Goal: Task Accomplishment & Management: Manage account settings

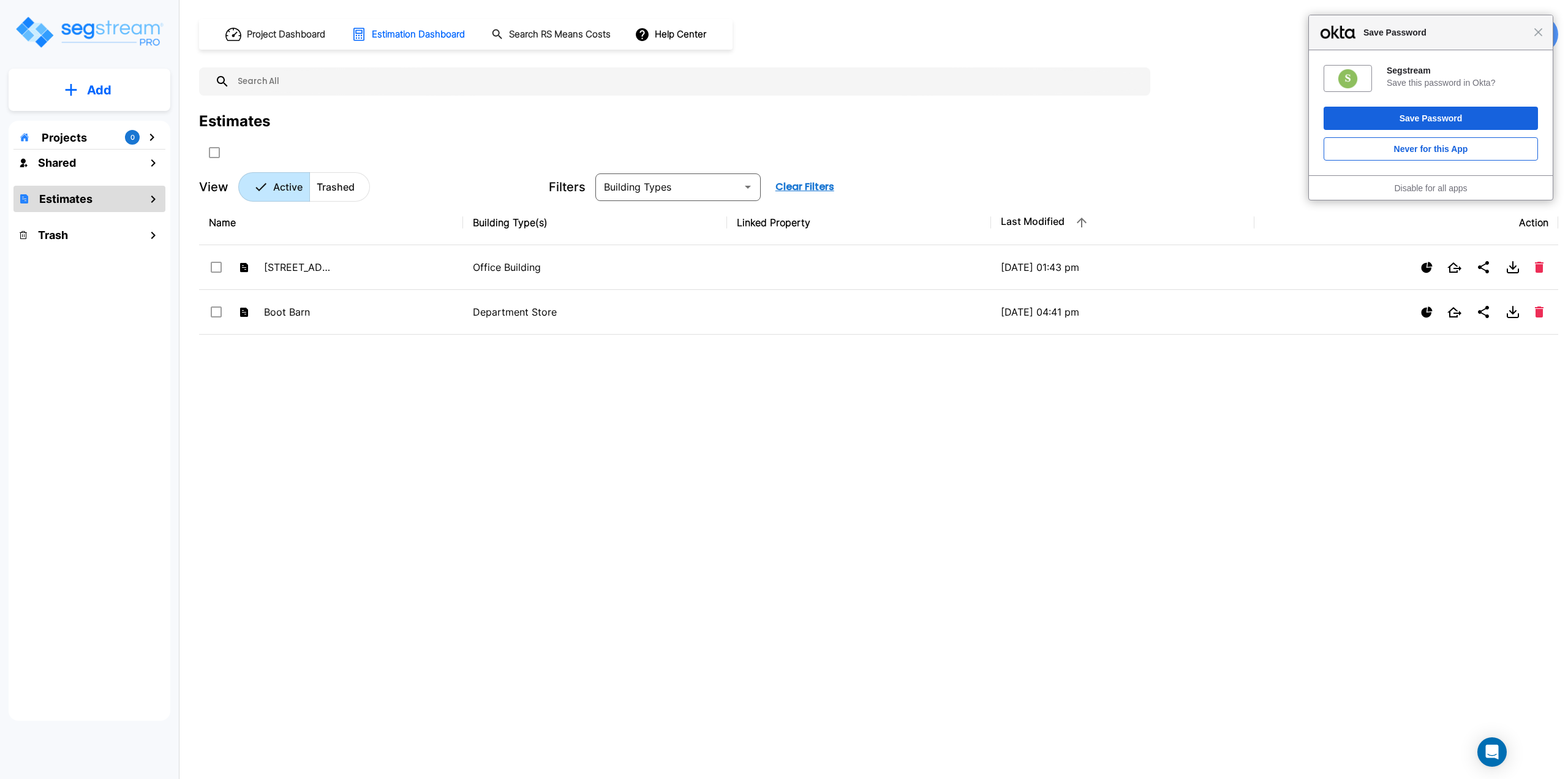
click at [1542, 38] on div "Close Save Password" at bounding box center [1431, 33] width 244 height 35
click at [1537, 33] on span "Close" at bounding box center [1538, 32] width 9 height 9
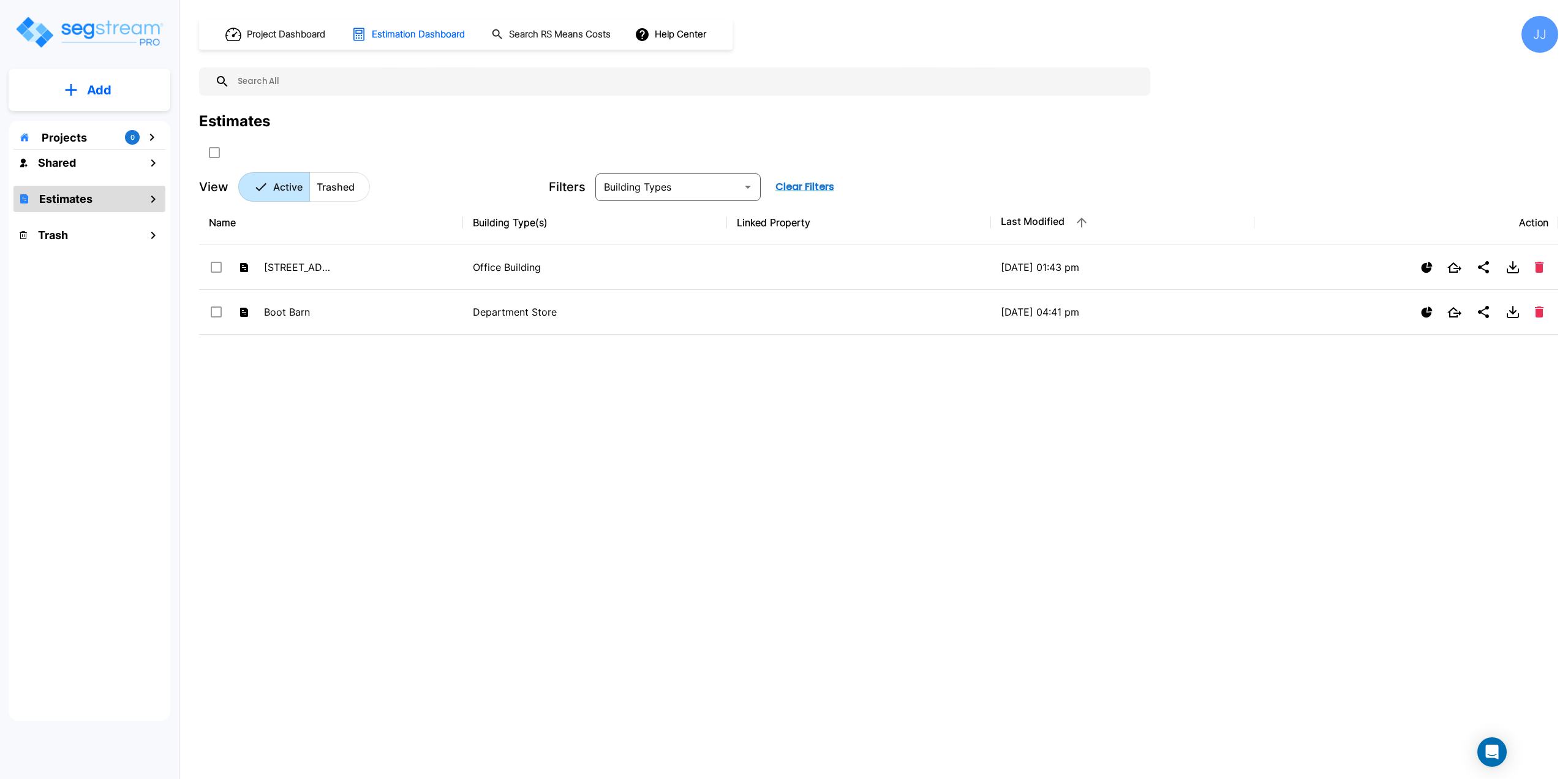
click at [1540, 34] on div "JJ" at bounding box center [1540, 34] width 37 height 37
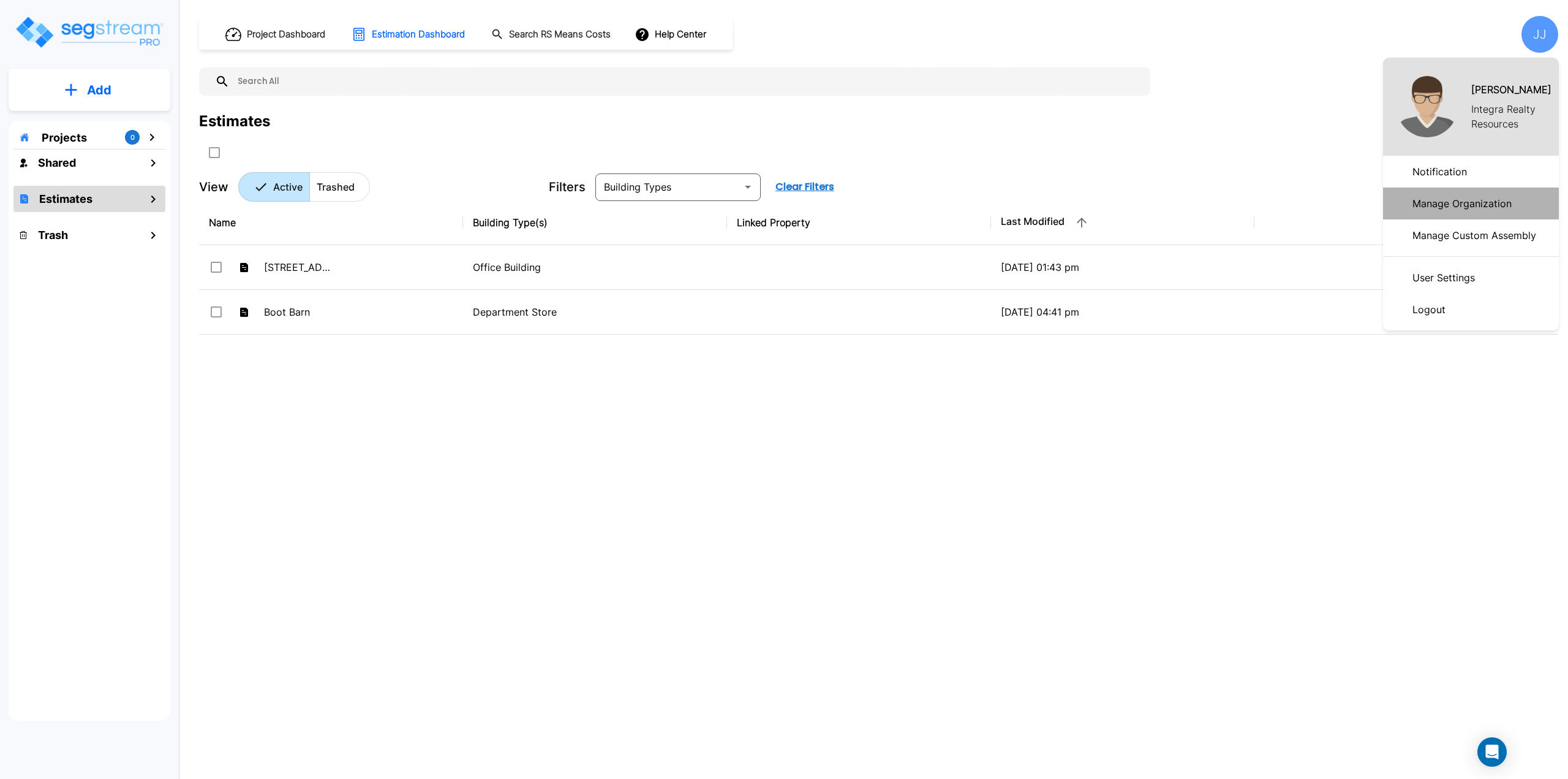
click at [1481, 204] on p "Manage Organization" at bounding box center [1462, 203] width 109 height 25
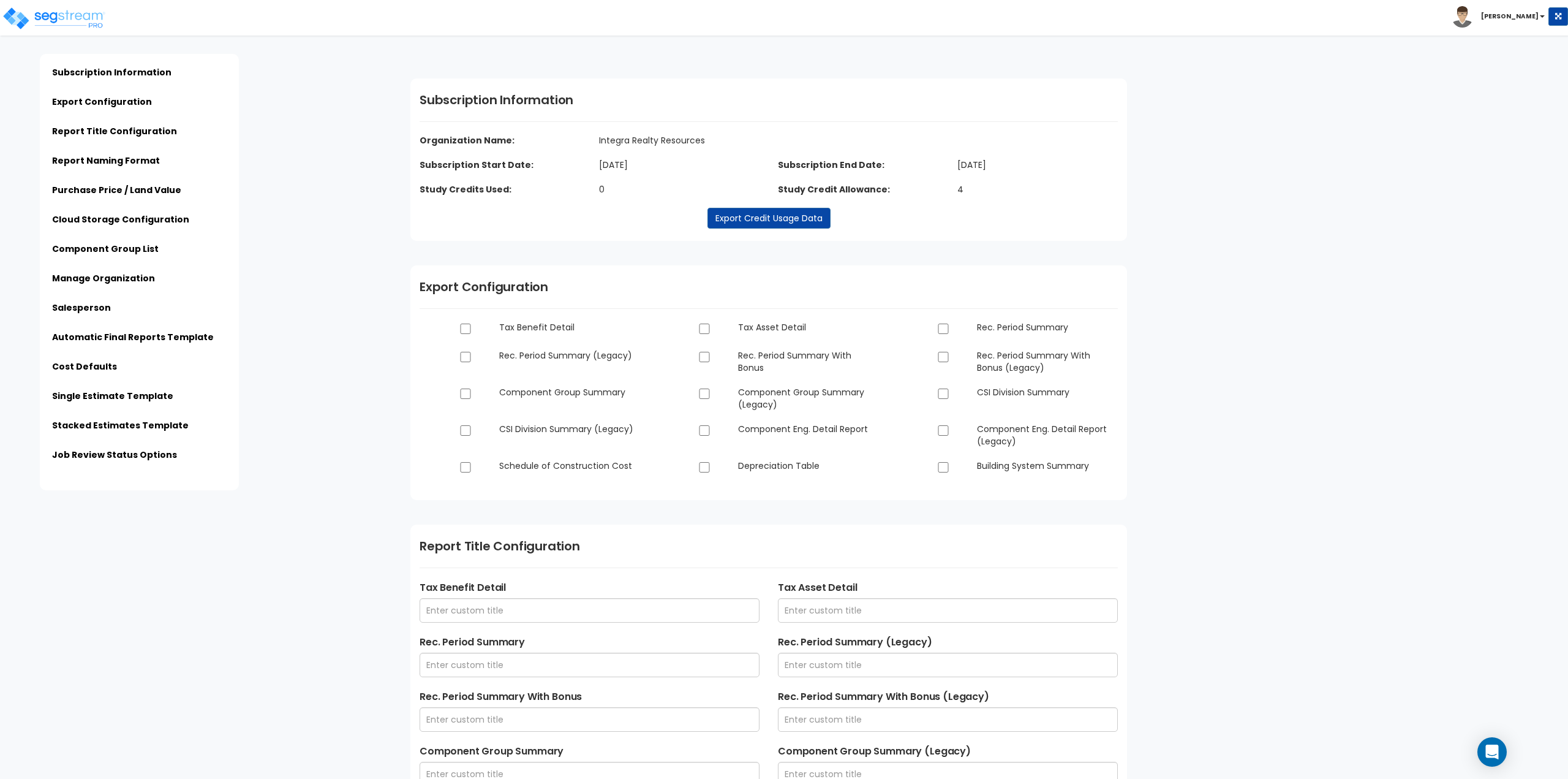
click at [1521, 14] on b "Jason" at bounding box center [1510, 16] width 58 height 9
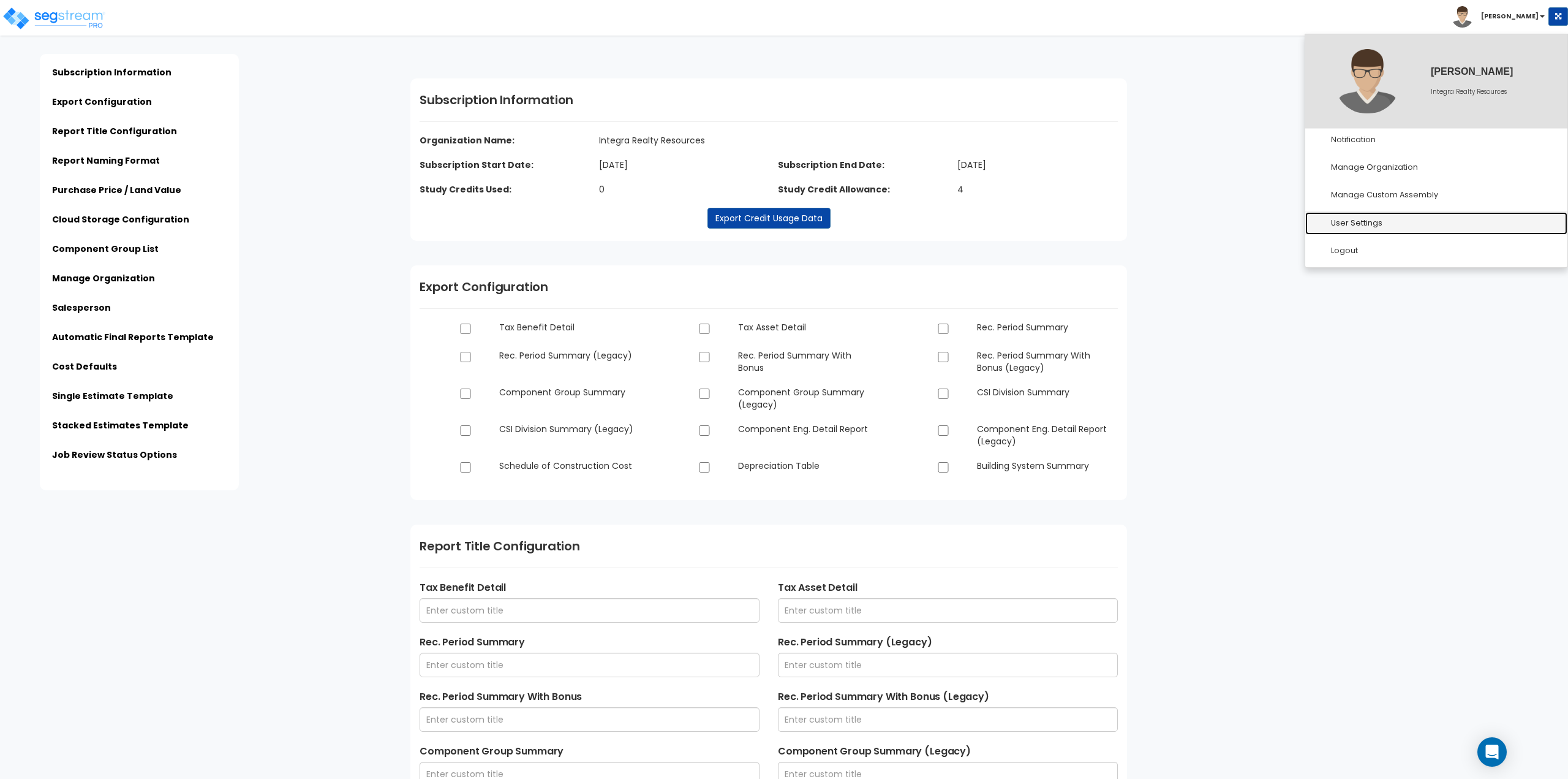
click at [1359, 224] on link "User Settings" at bounding box center [1436, 223] width 262 height 23
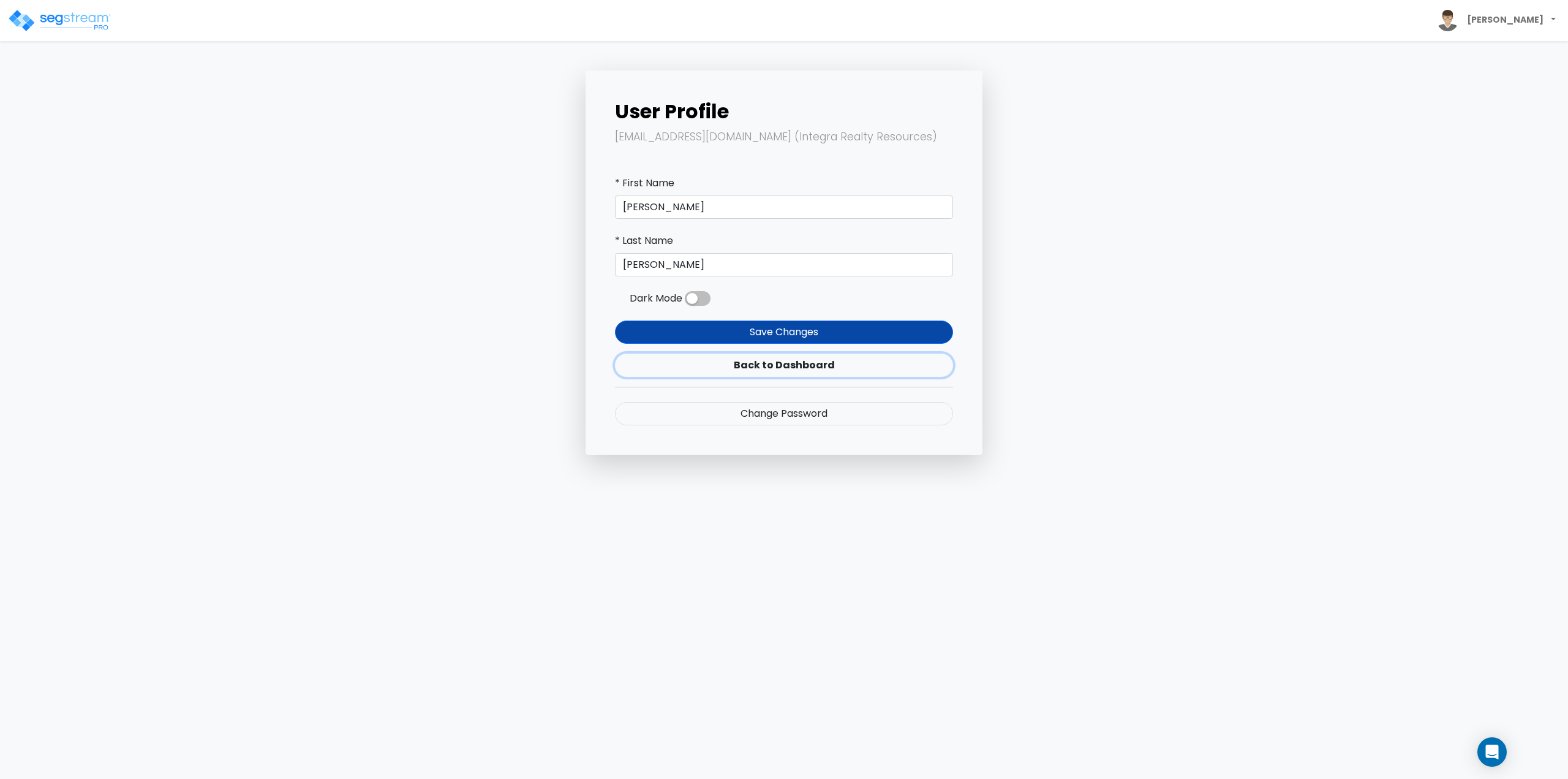
click at [781, 358] on link "Back to Dashboard" at bounding box center [784, 365] width 338 height 23
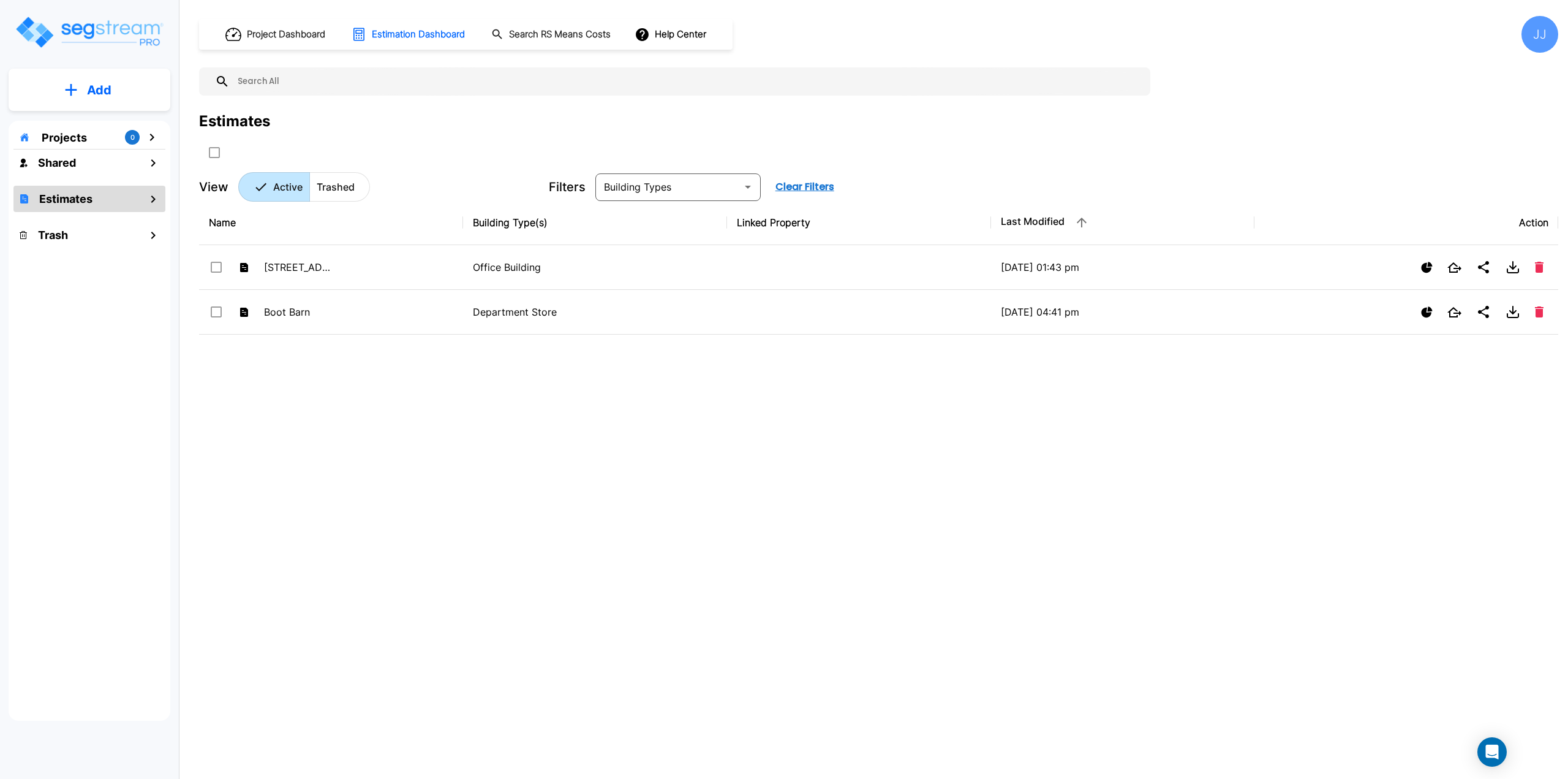
click at [1531, 37] on div "JJ" at bounding box center [1540, 34] width 37 height 37
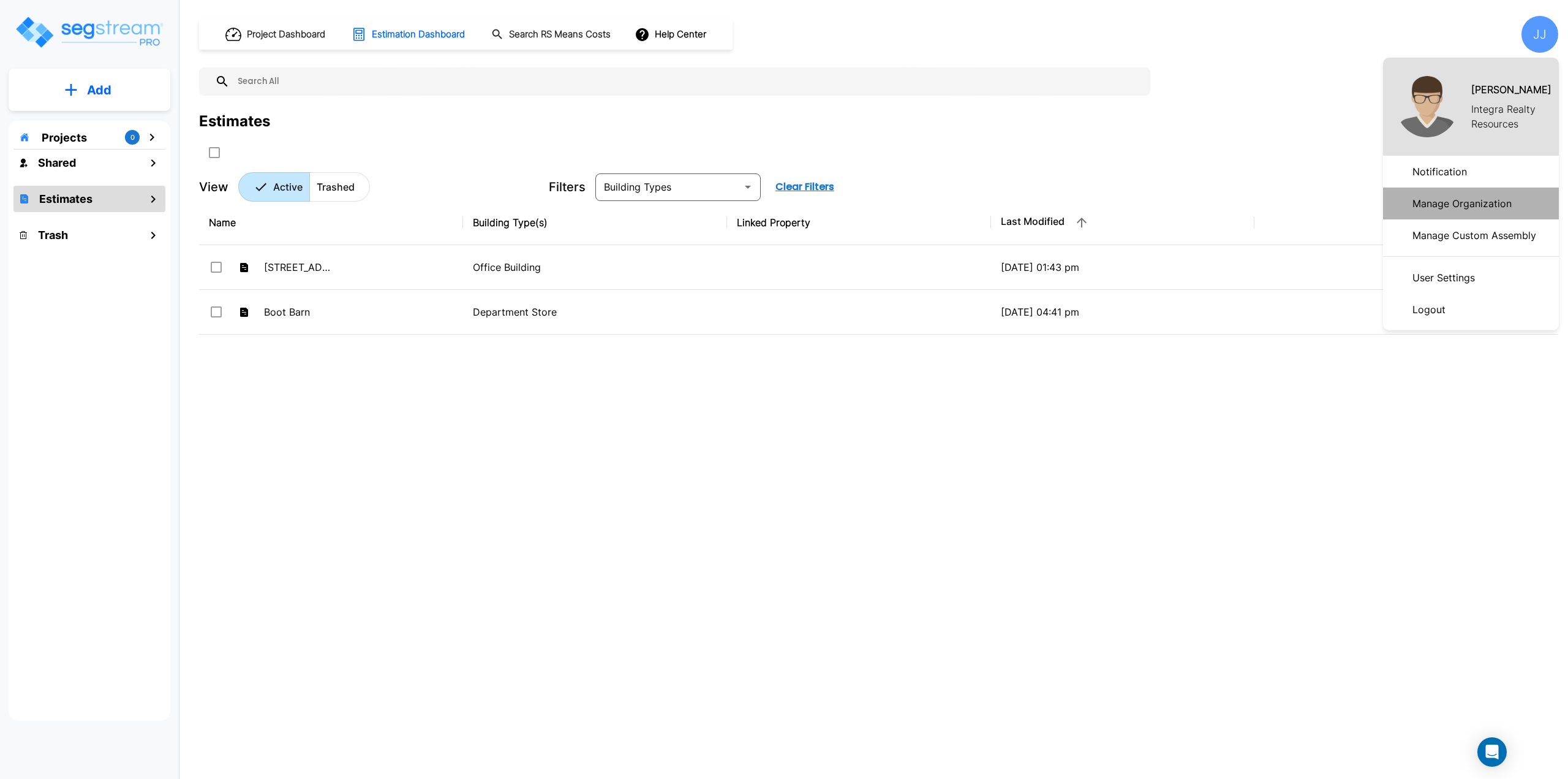
click at [1453, 209] on p "Manage Organization" at bounding box center [1462, 203] width 109 height 25
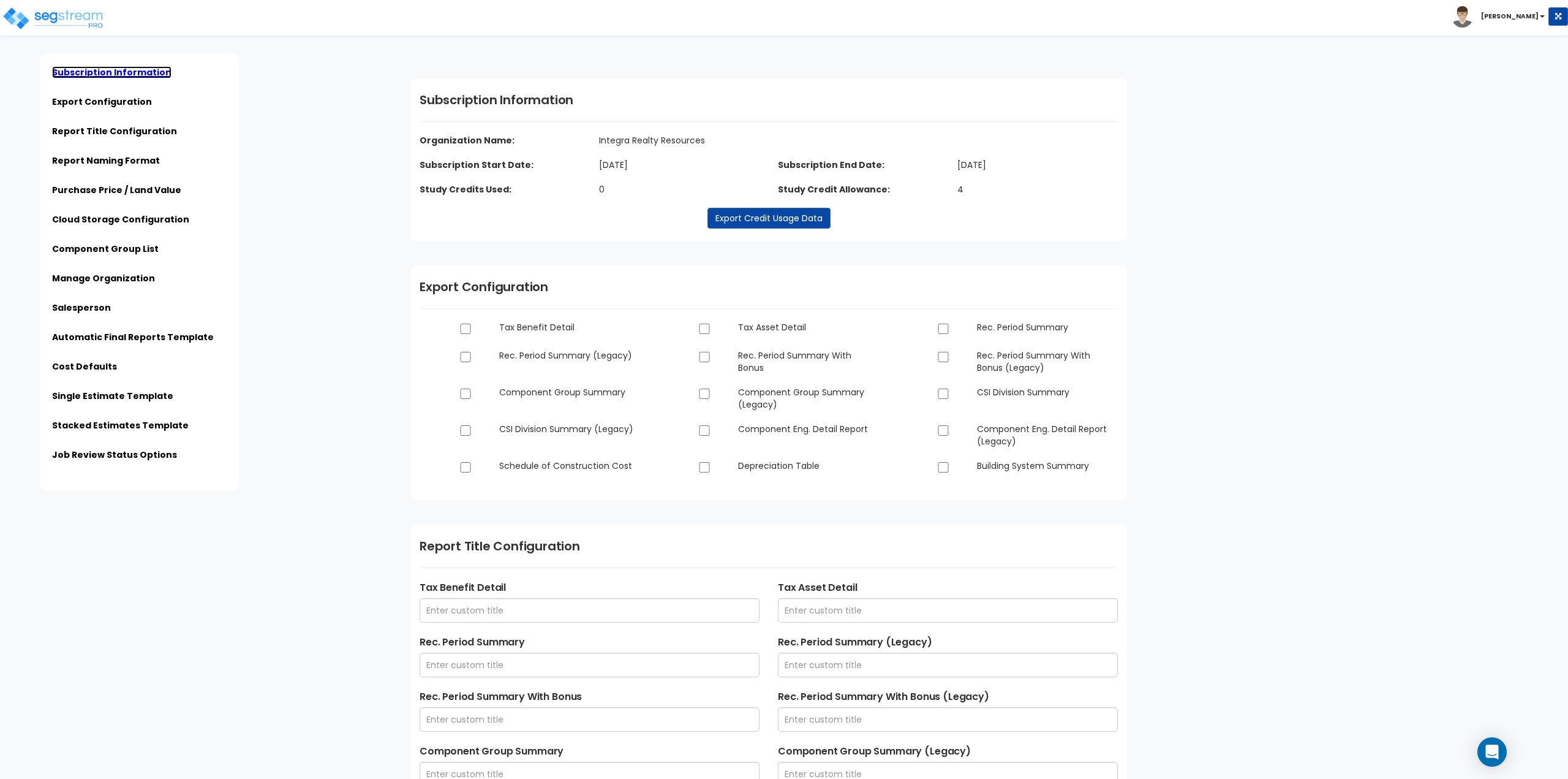
click at [110, 71] on link "Subscription Information" at bounding box center [112, 72] width 120 height 12
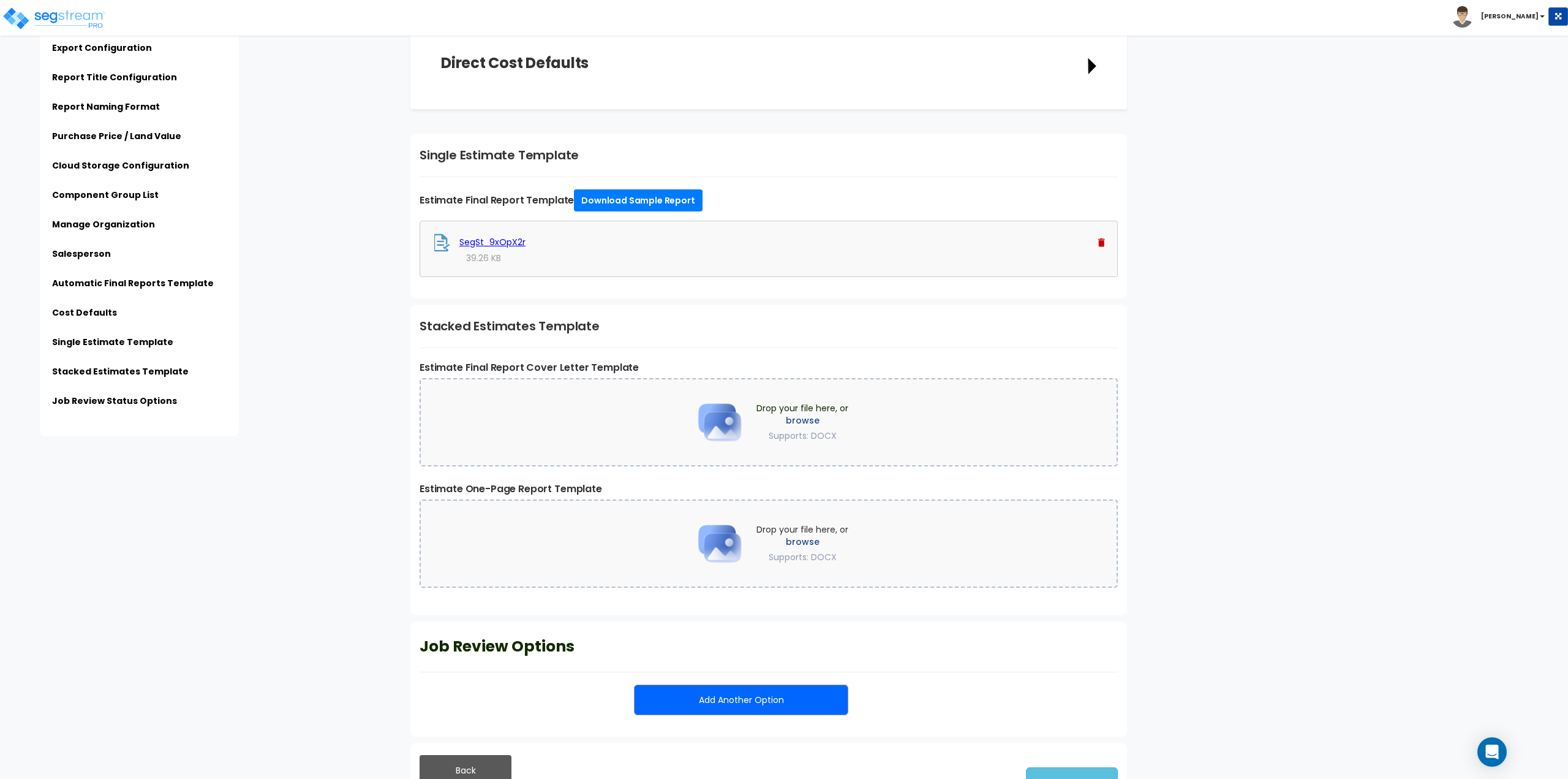
scroll to position [2660, 0]
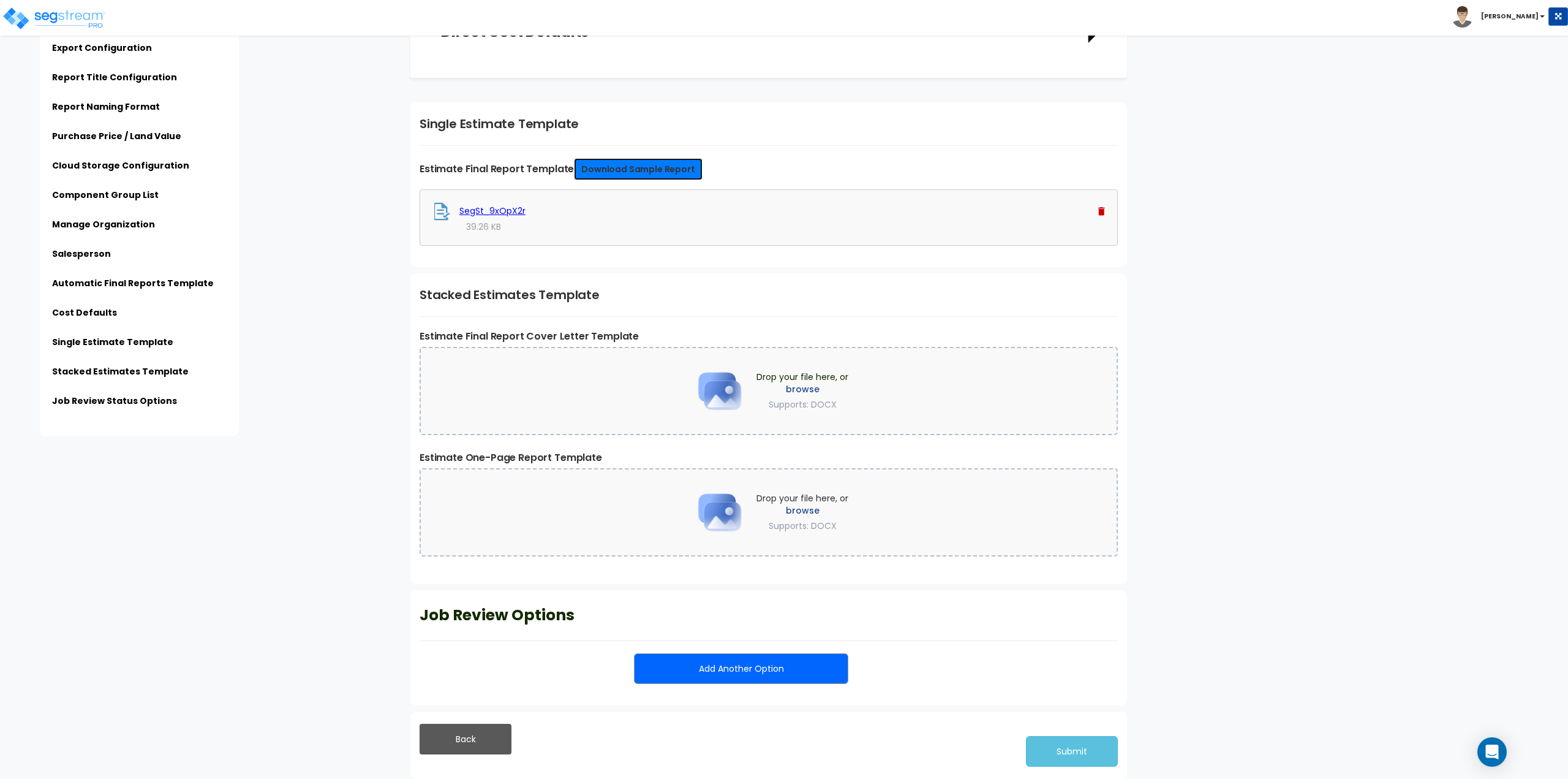
click at [603, 162] on link "Download Sample Report" at bounding box center [638, 169] width 128 height 22
drag, startPoint x: 1301, startPoint y: 312, endPoint x: 1264, endPoint y: 316, distance: 37.2
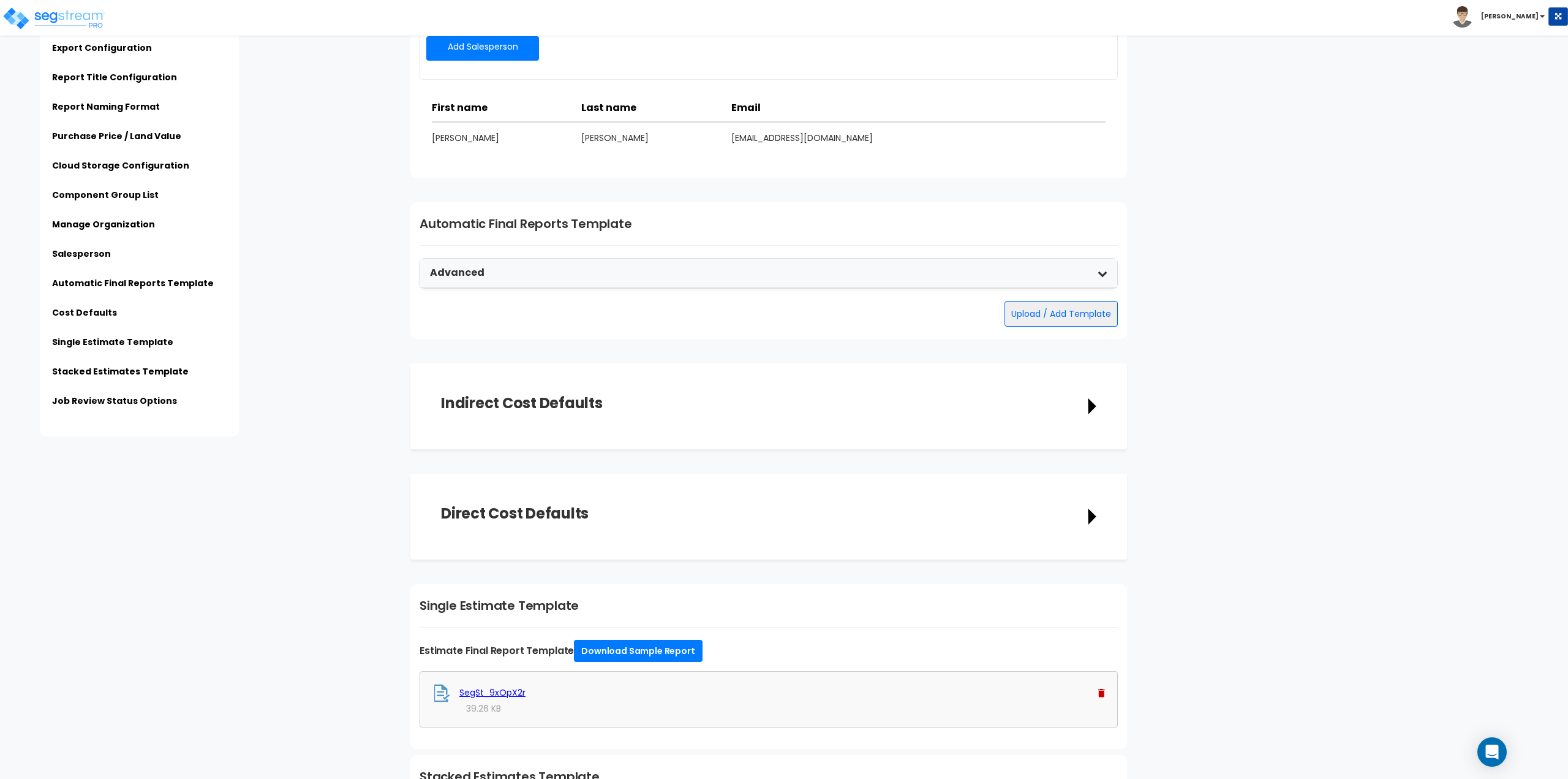
scroll to position [2169, 0]
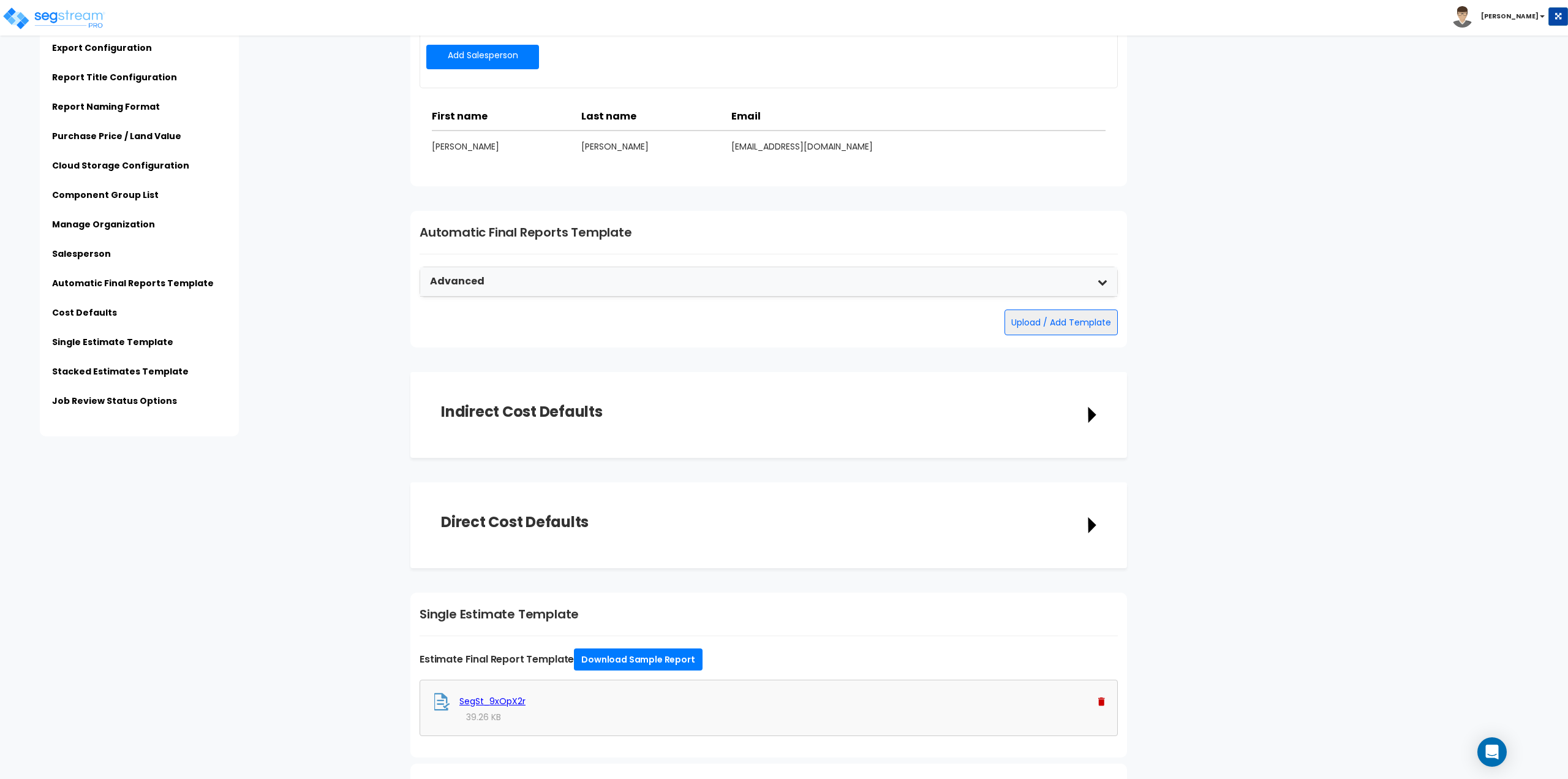
click at [1102, 278] on icon at bounding box center [1103, 282] width 10 height 10
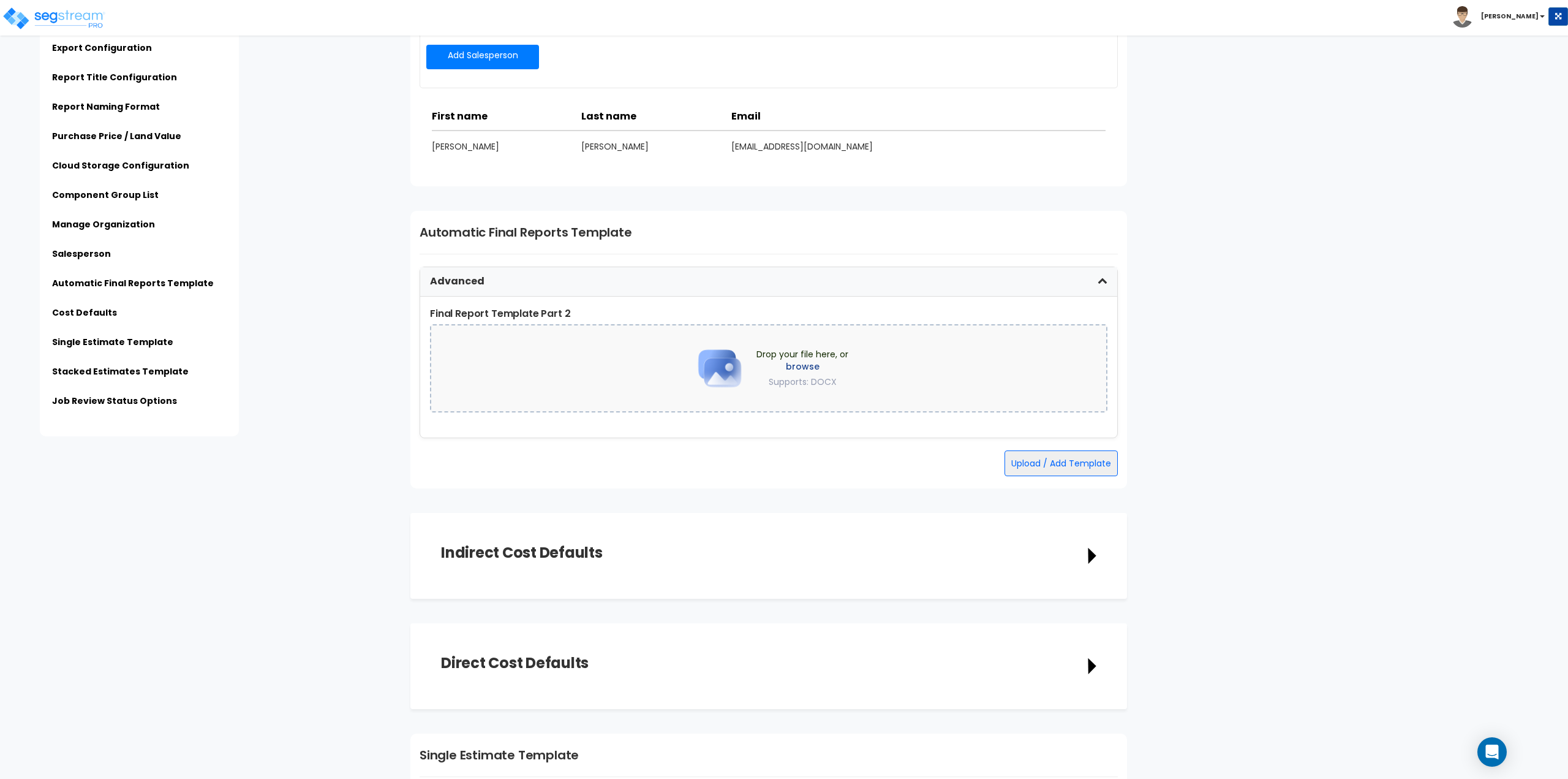
click at [1102, 278] on icon at bounding box center [1103, 282] width 10 height 10
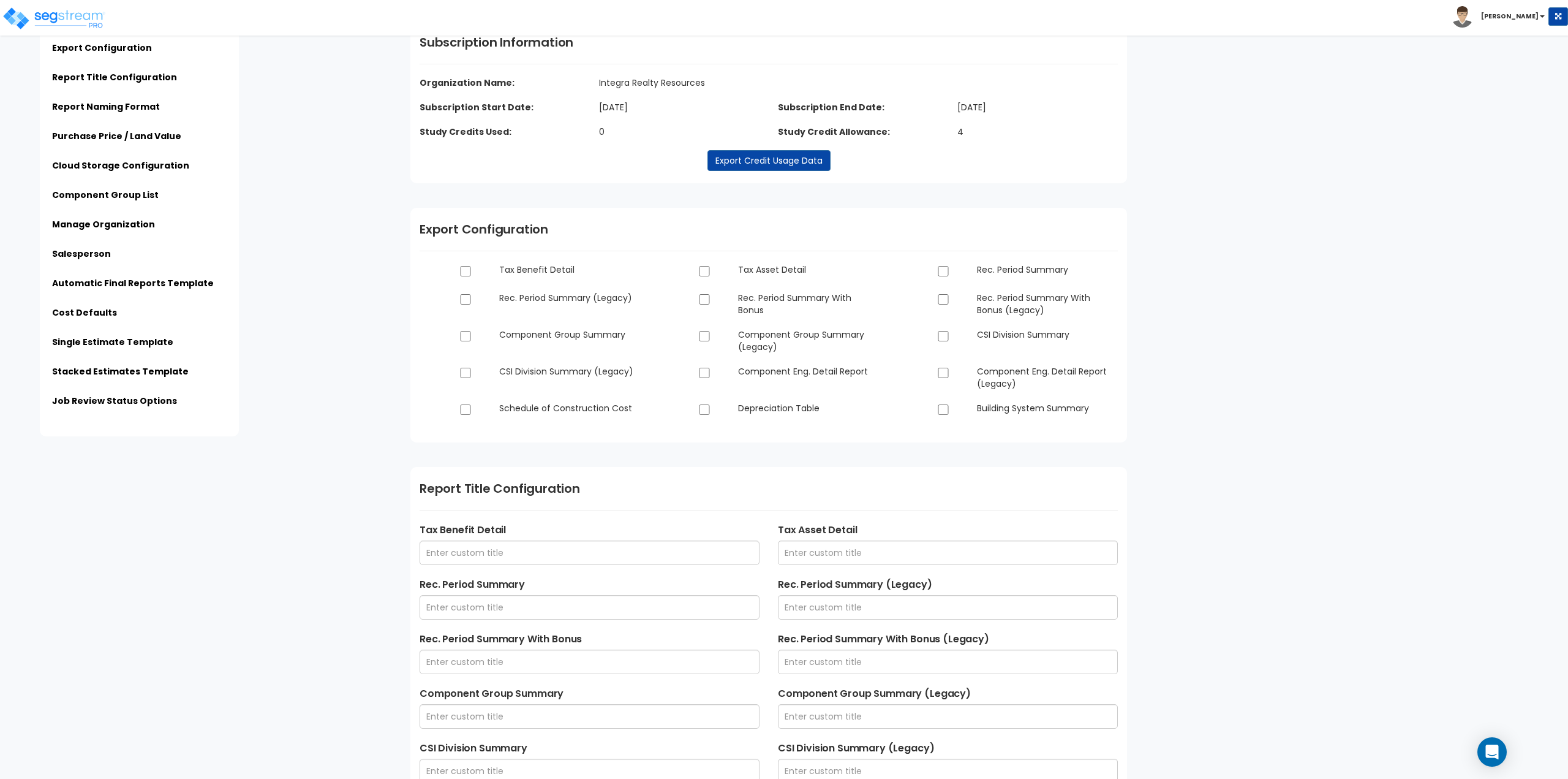
scroll to position [0, 0]
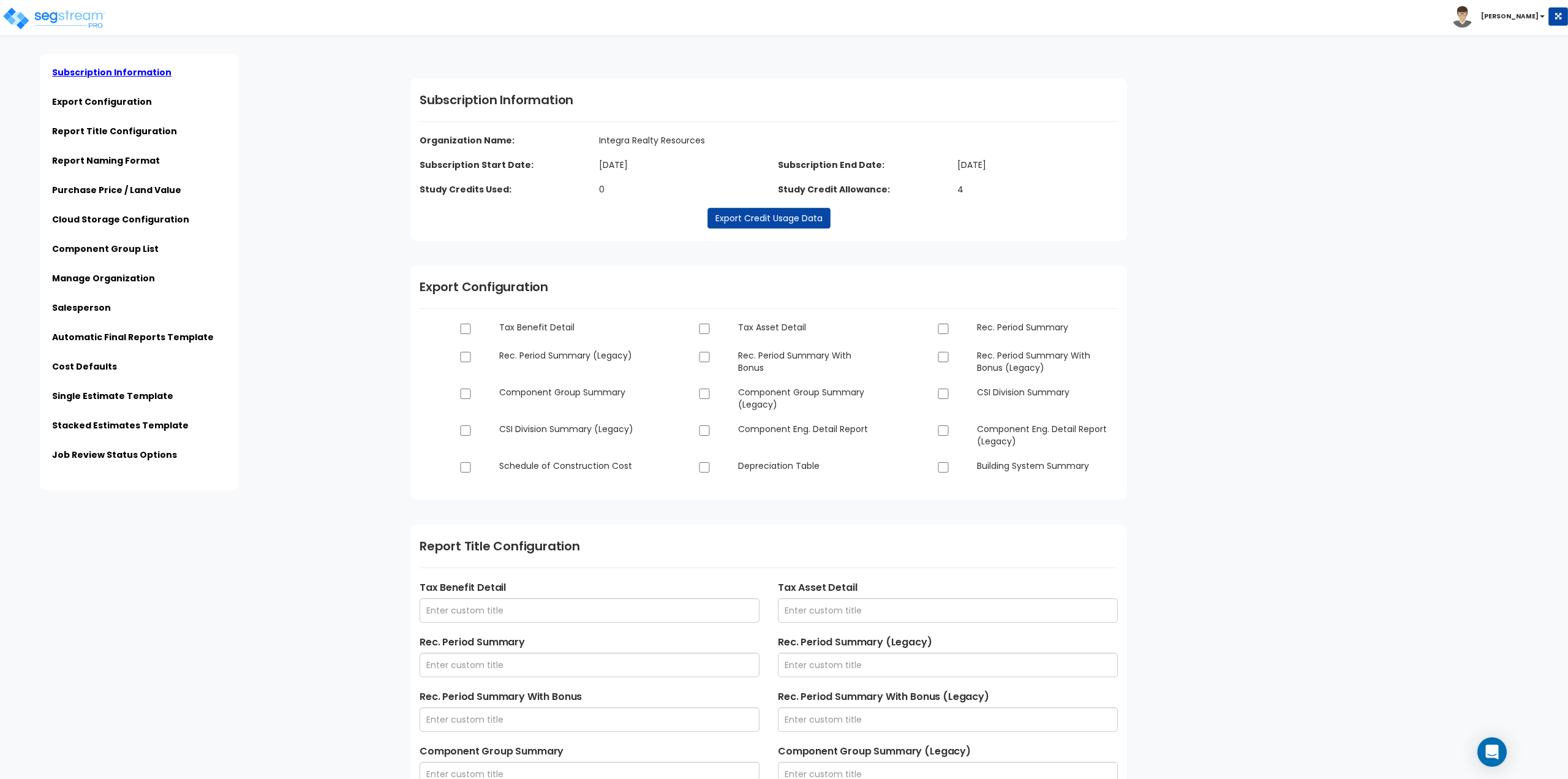
click at [1523, 18] on b "[PERSON_NAME]" at bounding box center [1510, 16] width 58 height 9
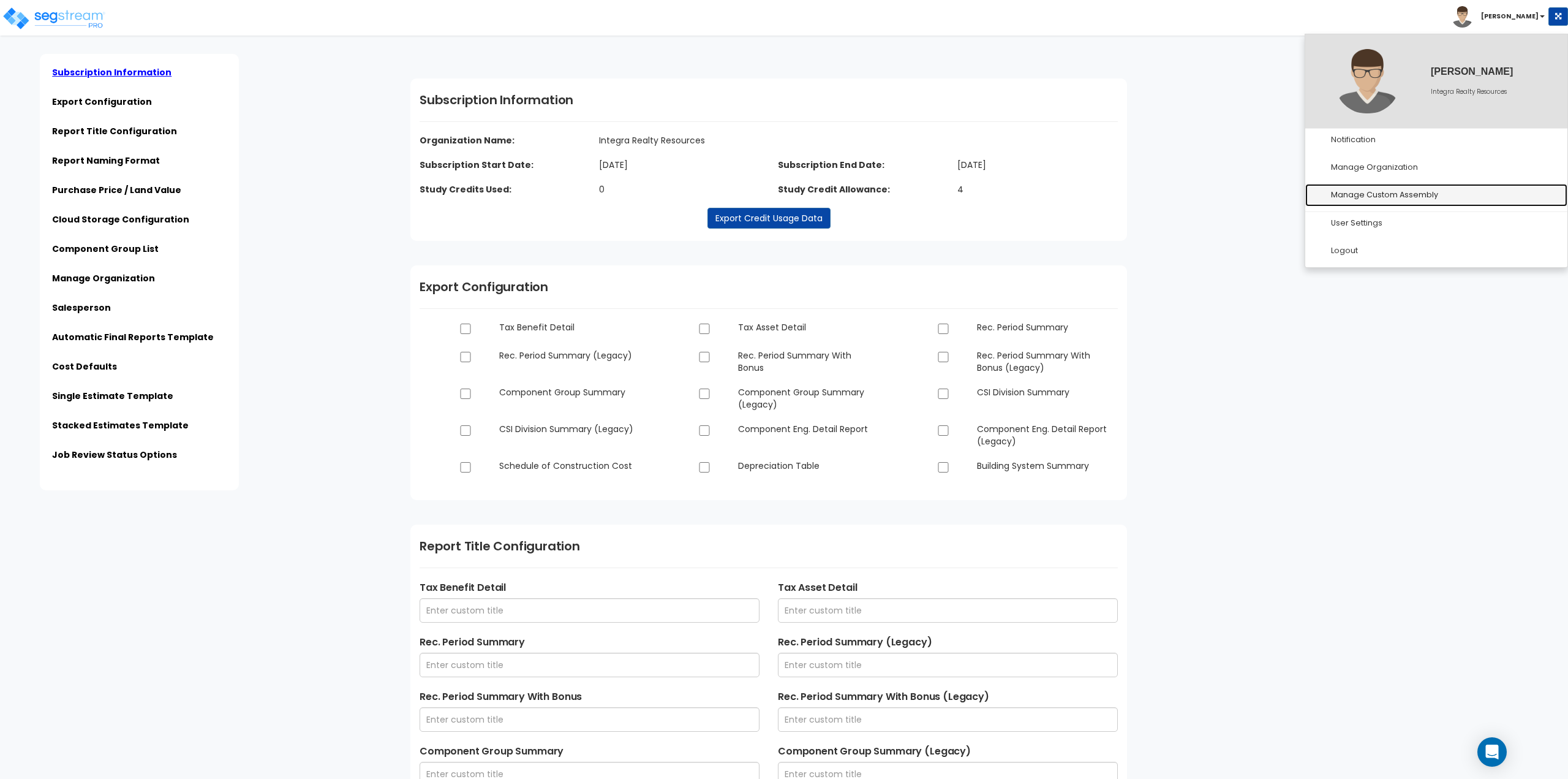
click at [1386, 196] on link "Manage Custom Assembly" at bounding box center [1436, 195] width 262 height 23
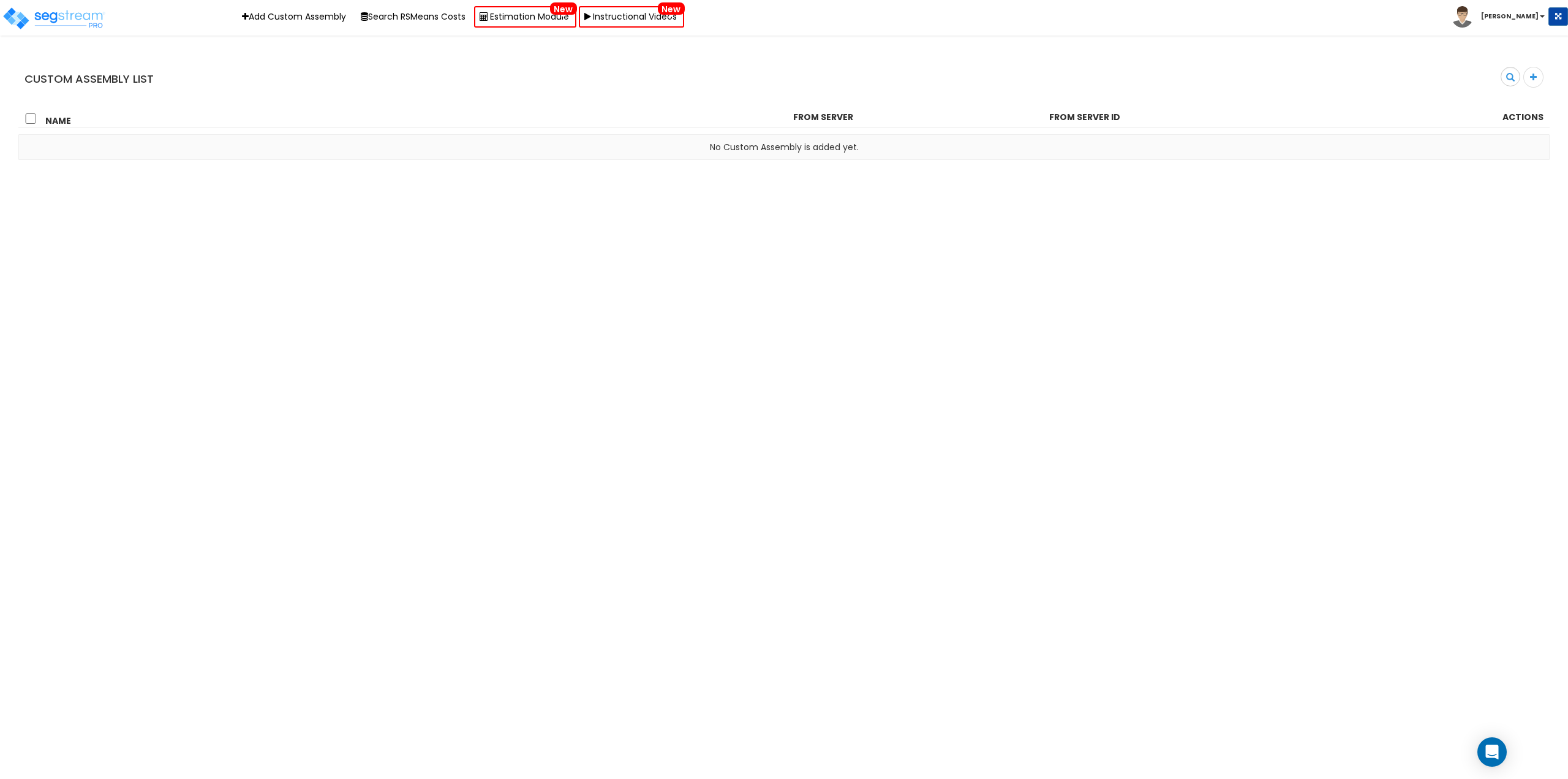
click at [1527, 21] on b "[PERSON_NAME]" at bounding box center [1510, 16] width 58 height 9
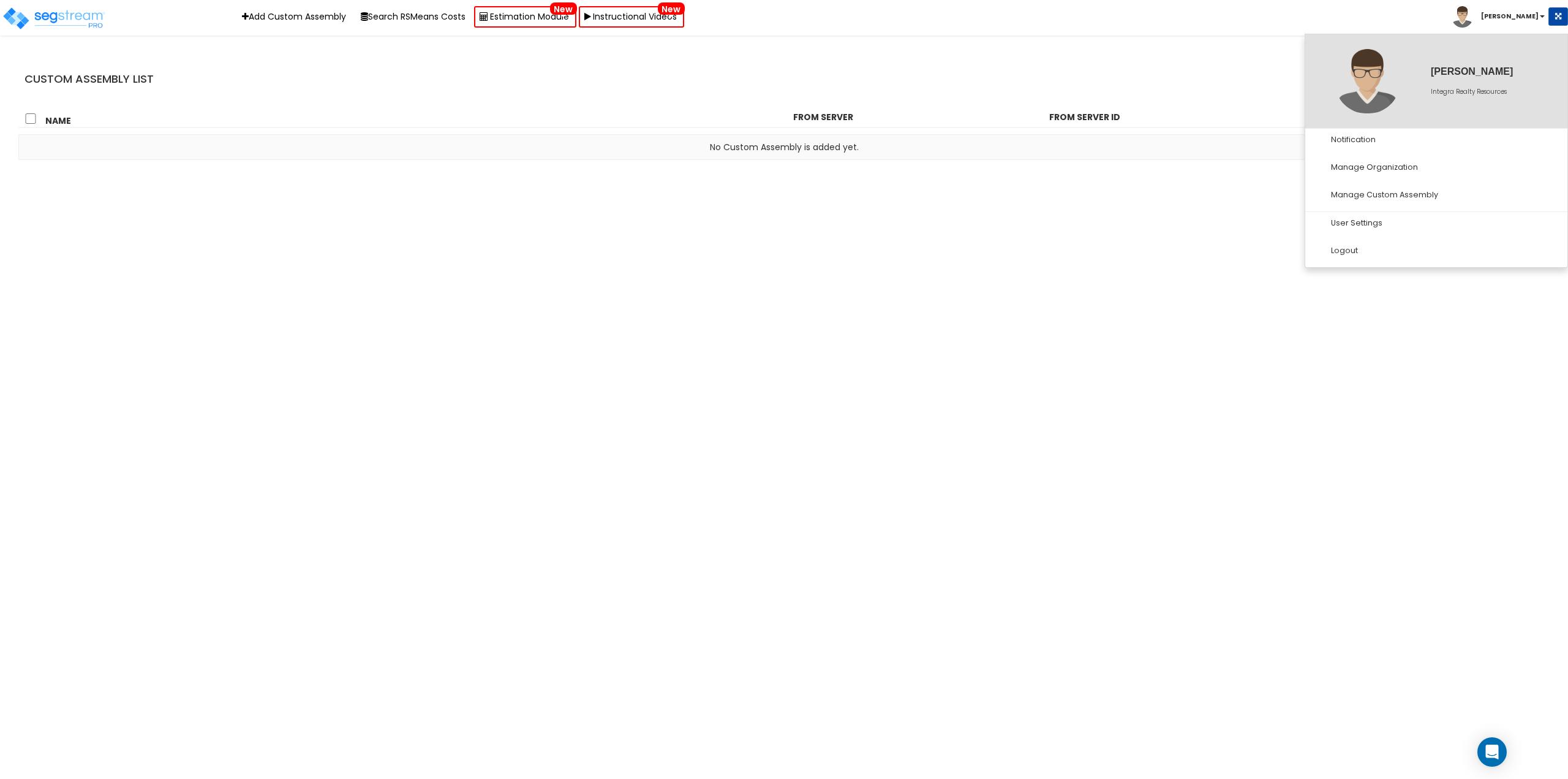
click at [1441, 72] on div "[PERSON_NAME]" at bounding box center [1485, 72] width 107 height 1
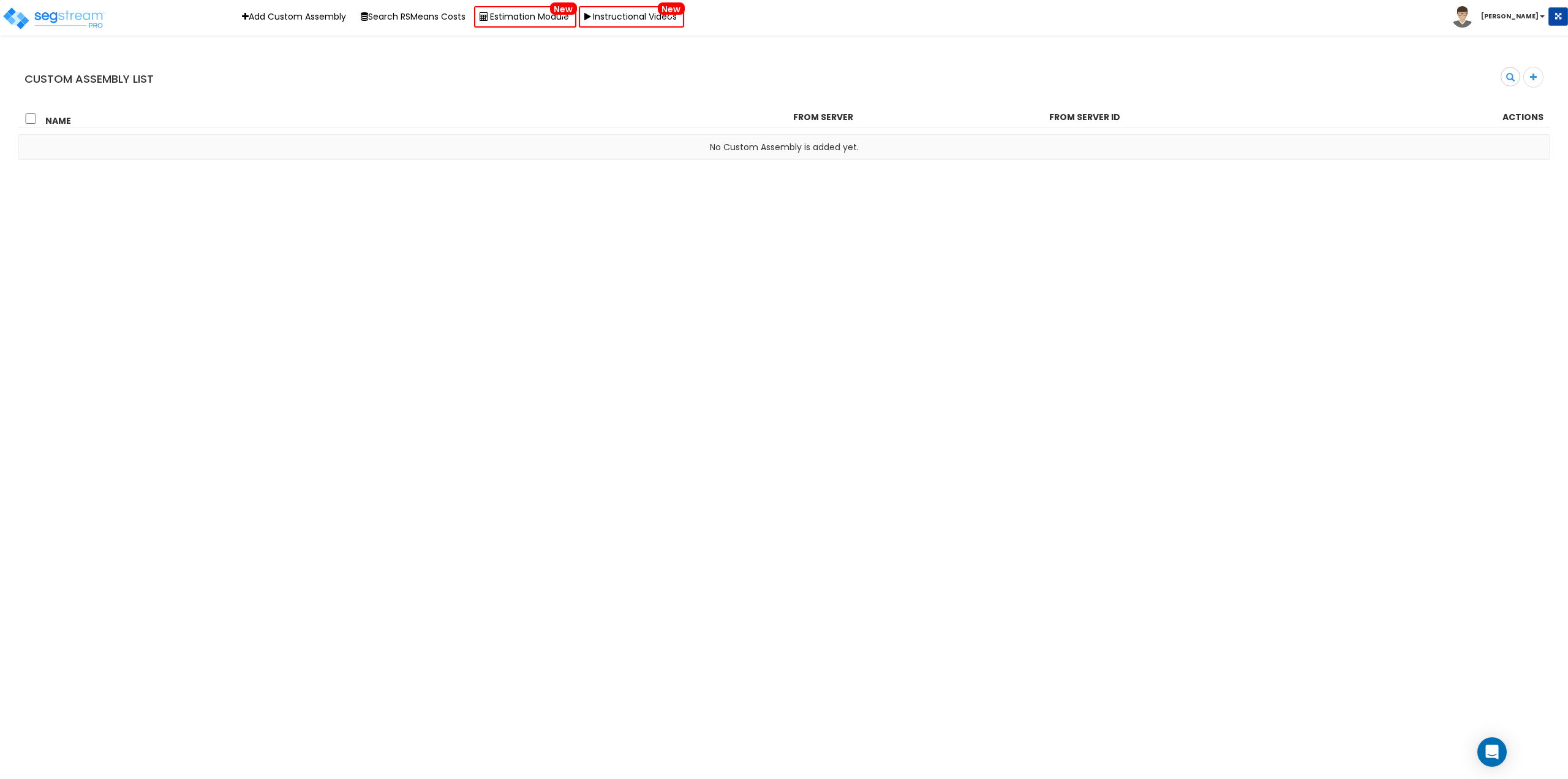
click at [1529, 17] on b "[PERSON_NAME]" at bounding box center [1510, 16] width 58 height 9
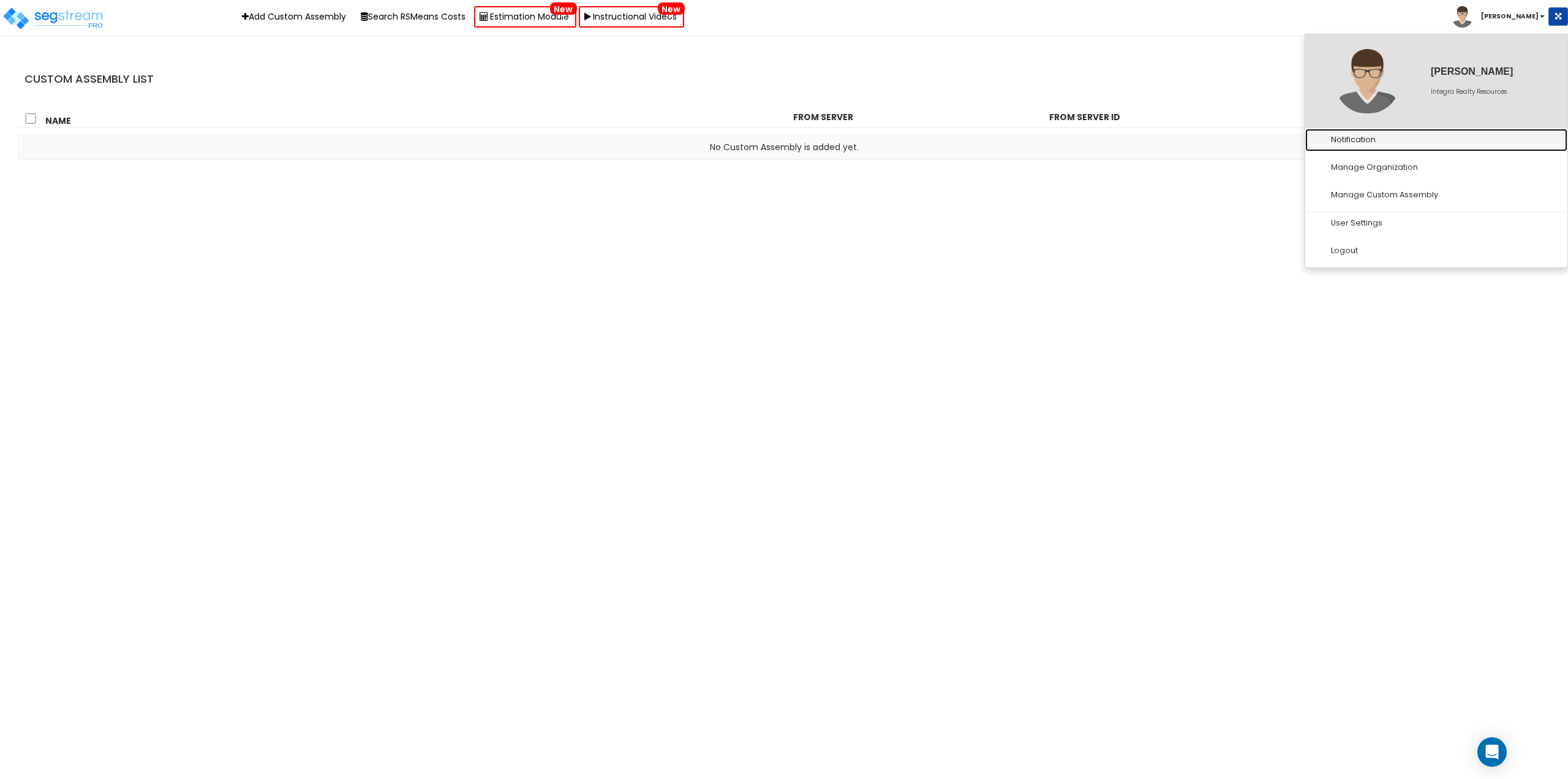
click at [1364, 147] on link "Notification" at bounding box center [1436, 140] width 262 height 23
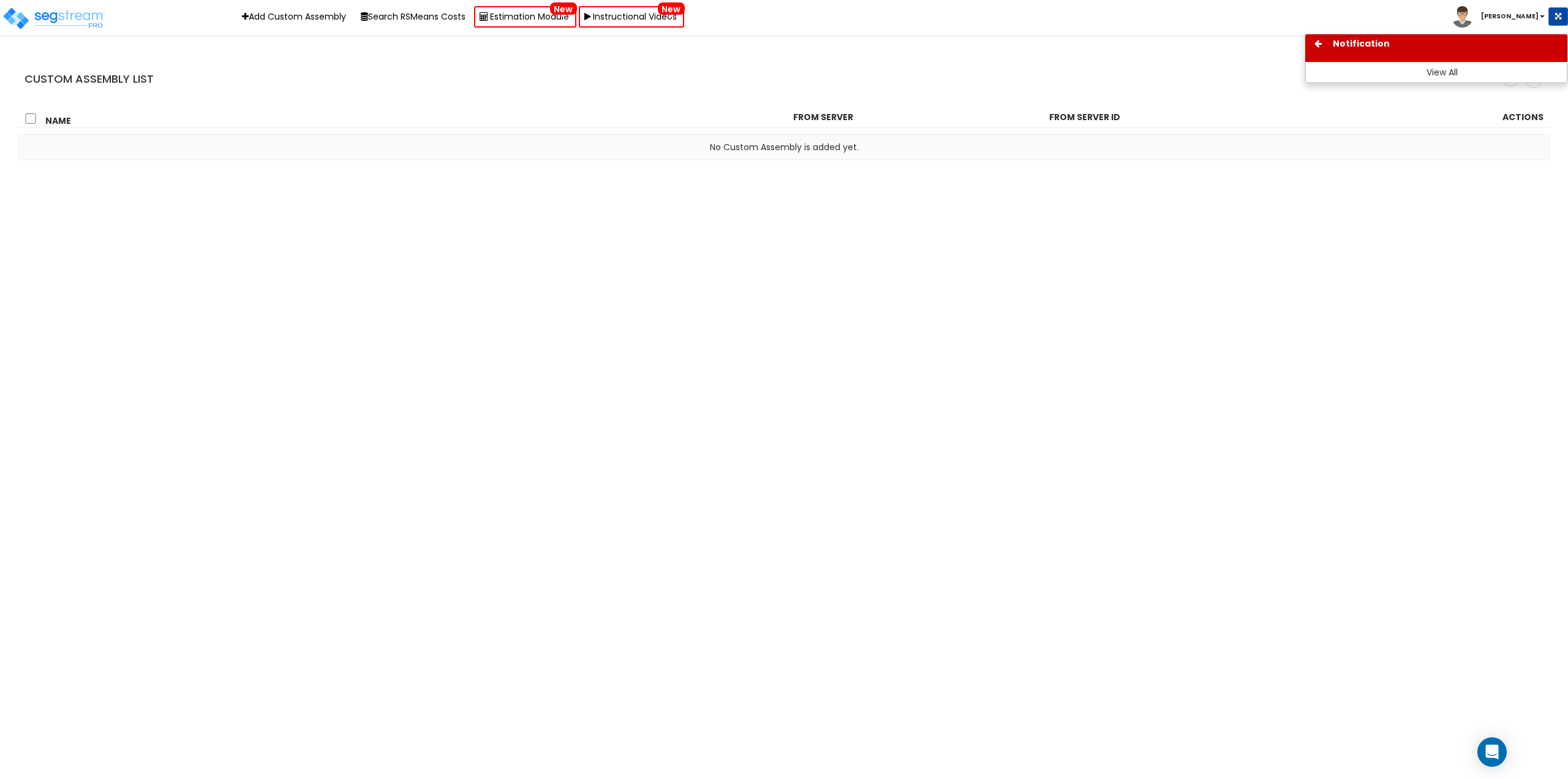
click at [1516, 15] on span "[PERSON_NAME]" at bounding box center [1500, 15] width 97 height 10
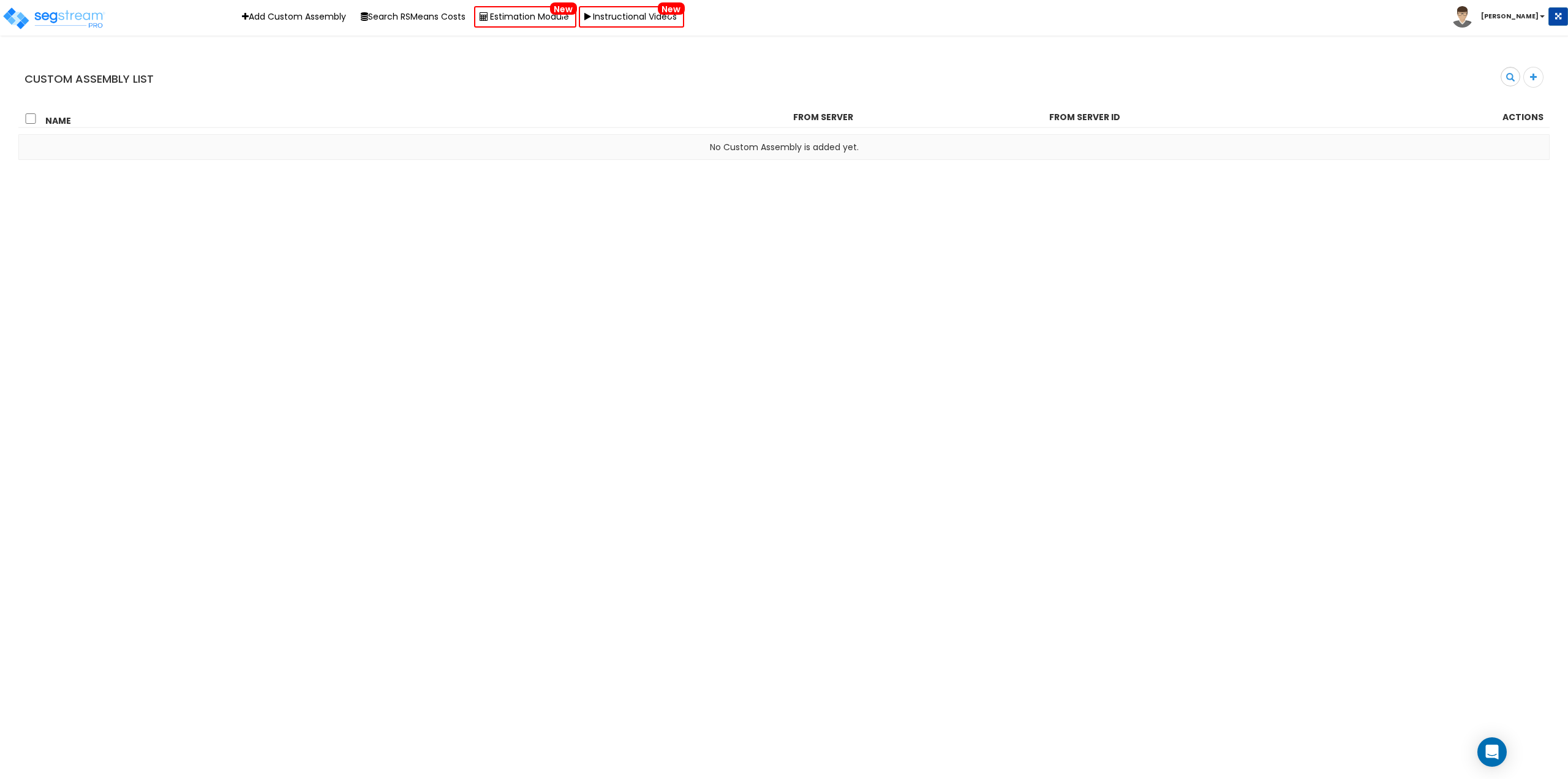
click at [1521, 14] on b "[PERSON_NAME]" at bounding box center [1510, 16] width 58 height 9
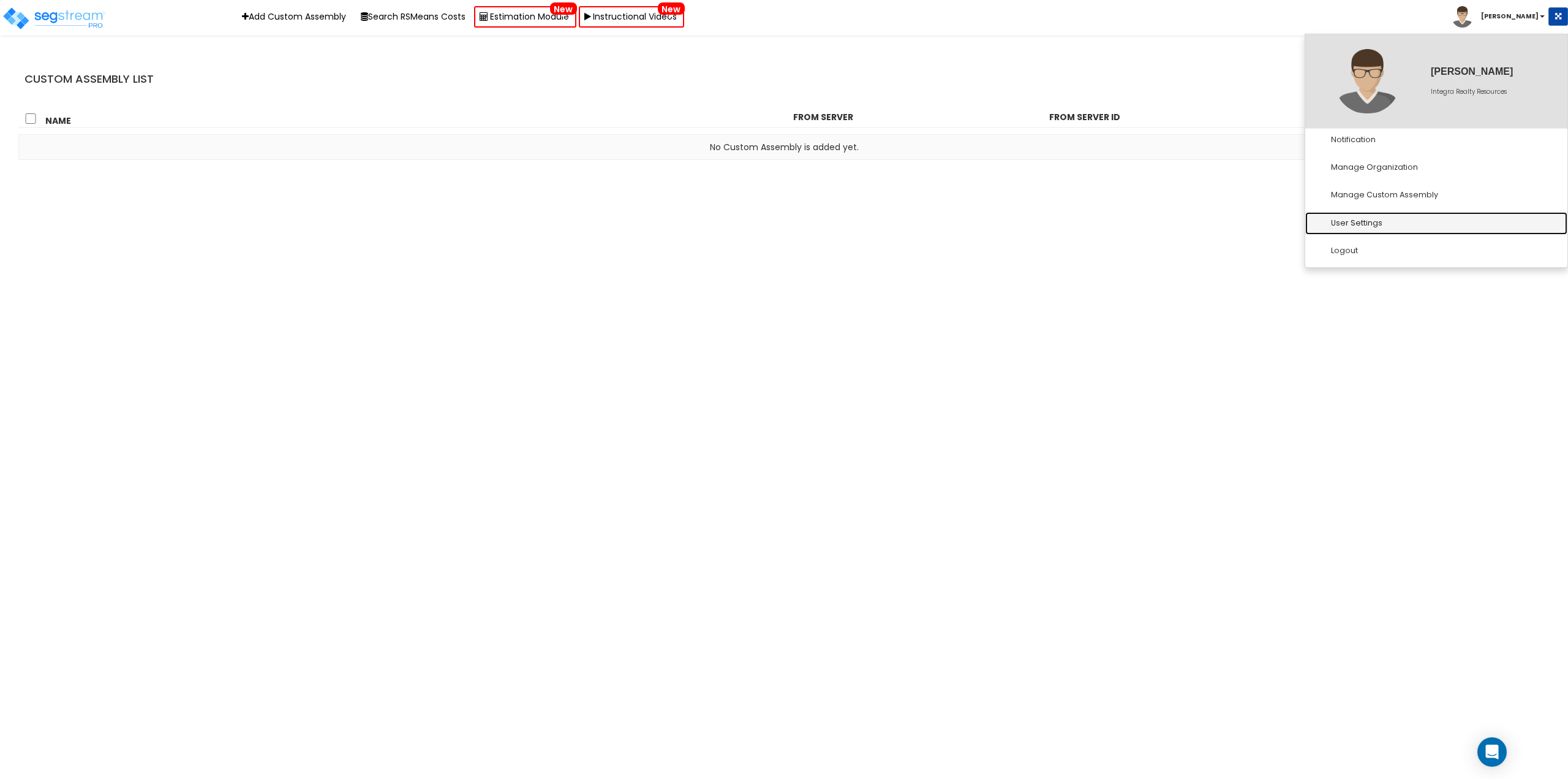
click at [1352, 222] on link "User Settings" at bounding box center [1436, 223] width 262 height 23
